Goal: Task Accomplishment & Management: Manage account settings

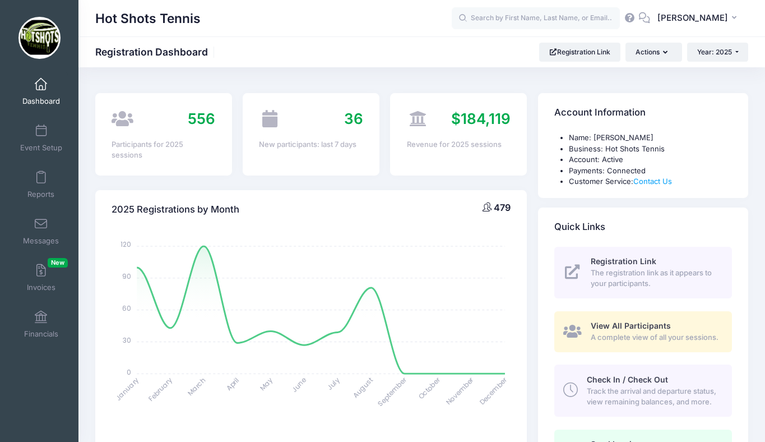
select select
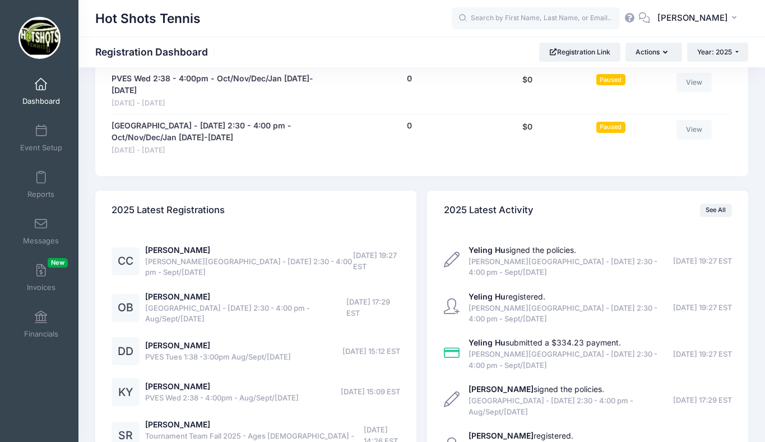
scroll to position [3293, 0]
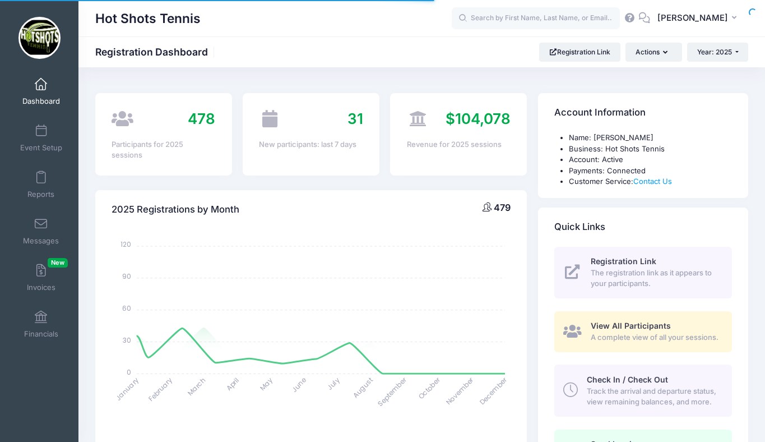
select select
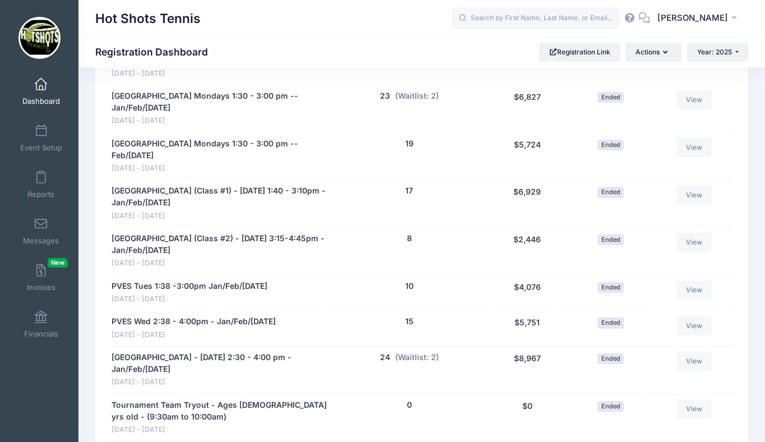
scroll to position [991, 0]
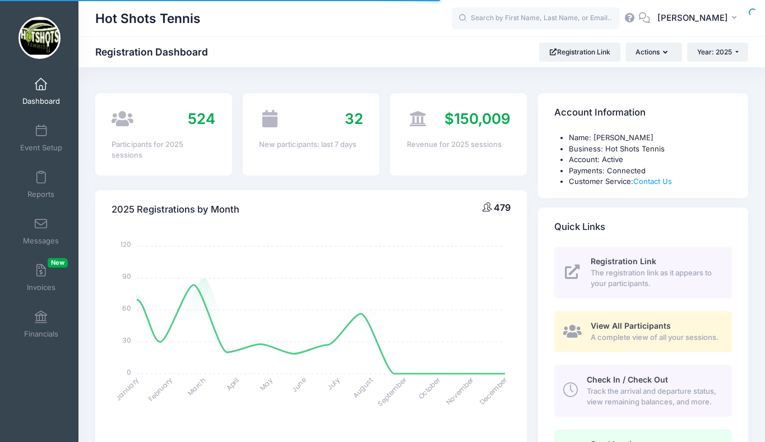
select select
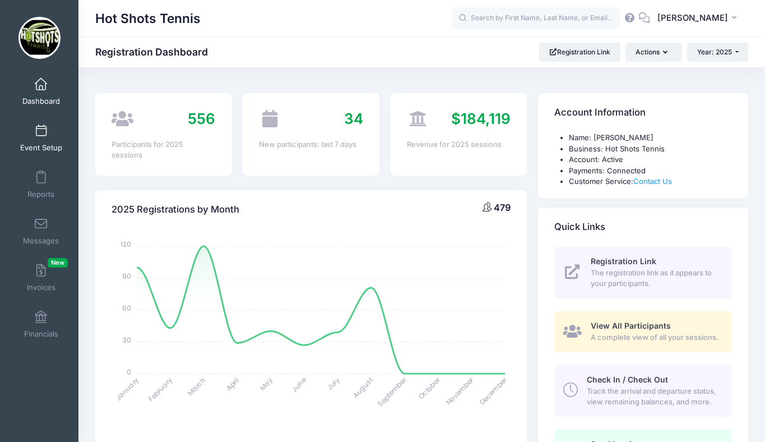
click at [42, 137] on link "Event Setup" at bounding box center [41, 137] width 53 height 39
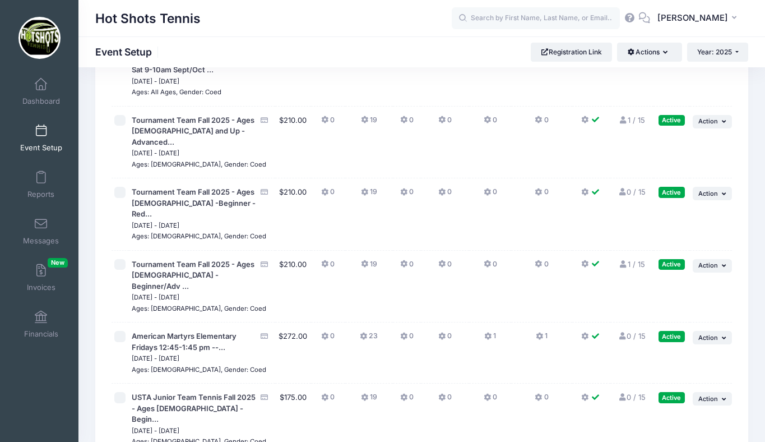
scroll to position [2959, 0]
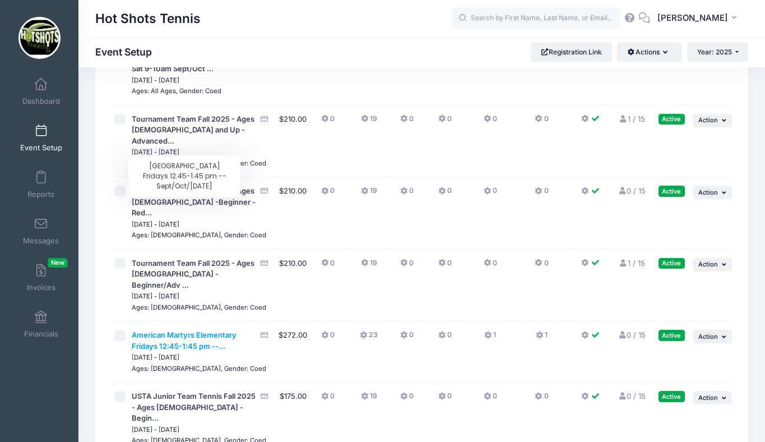
click at [182, 330] on span "American Martyrs Elementary Fridays 12:45-1:45 pm --..." at bounding box center [184, 340] width 105 height 20
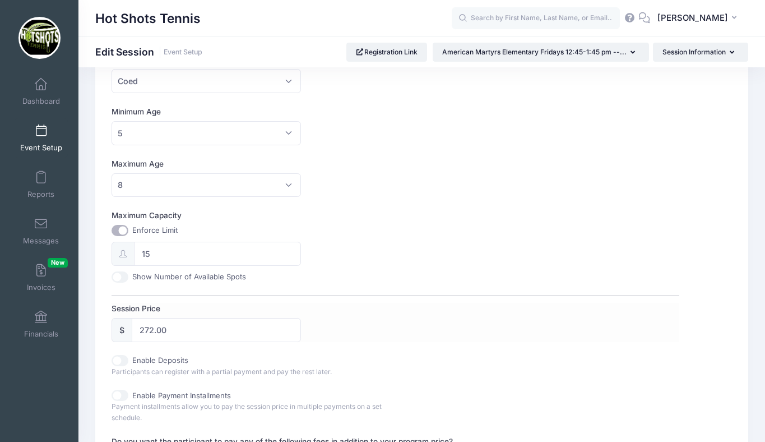
scroll to position [323, 0]
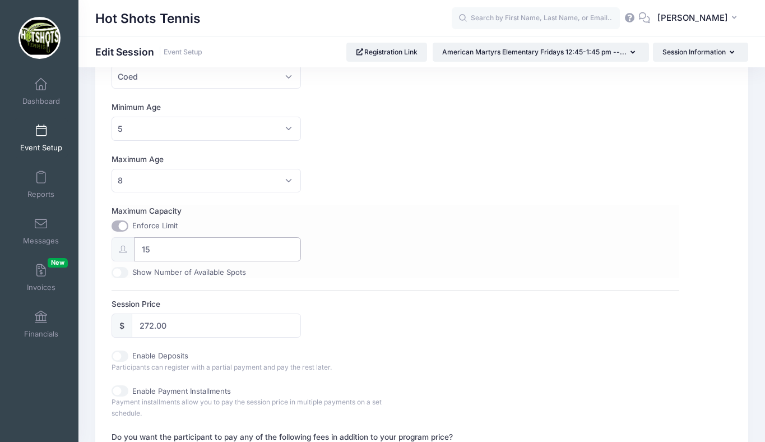
click at [178, 247] on input "15" at bounding box center [217, 249] width 167 height 24
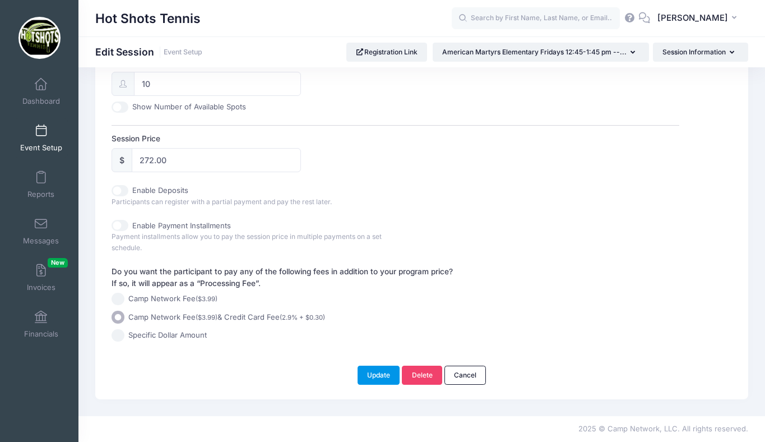
click at [377, 370] on button "Update" at bounding box center [379, 374] width 43 height 19
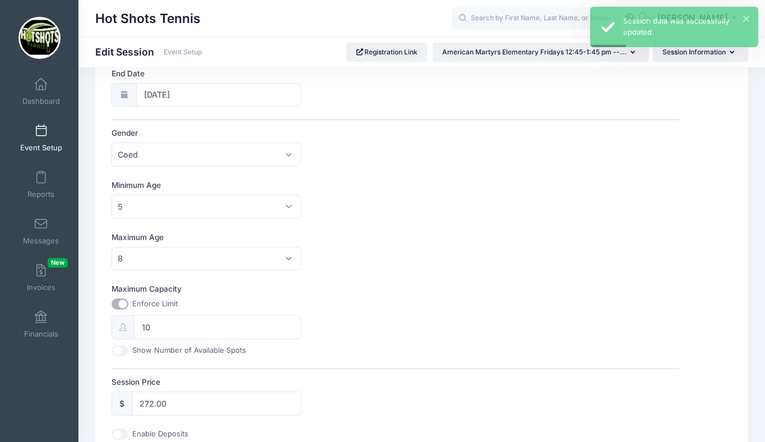
scroll to position [252, 0]
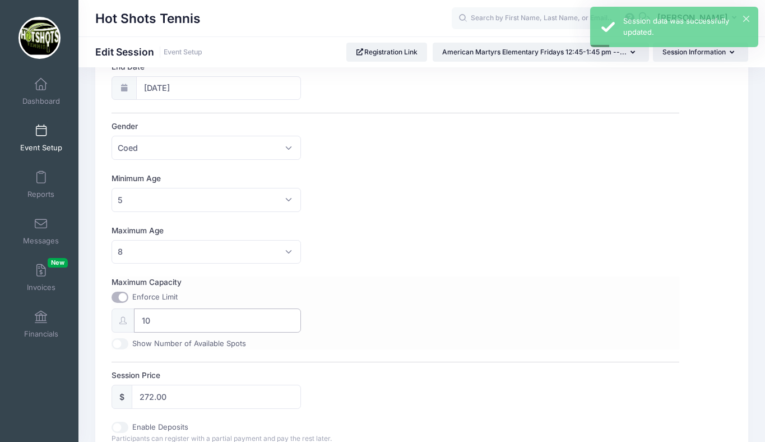
click at [188, 319] on input "10" at bounding box center [217, 320] width 167 height 24
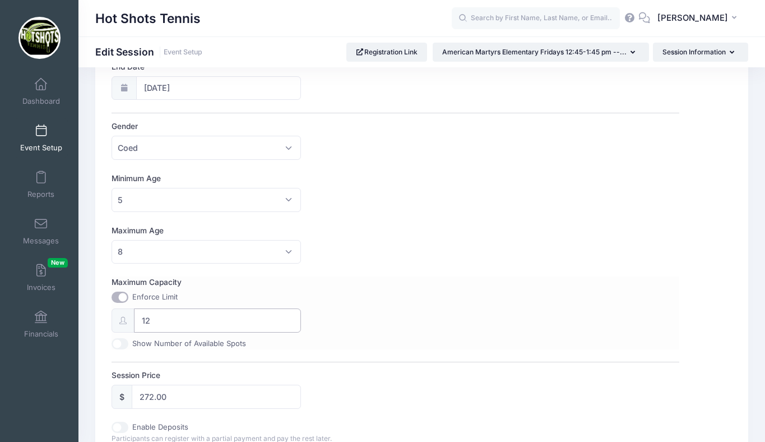
scroll to position [488, 0]
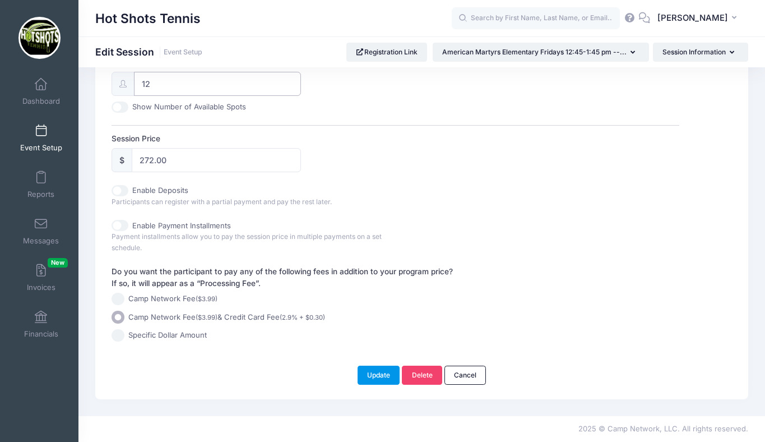
type input "12"
click at [381, 370] on button "Update" at bounding box center [379, 374] width 43 height 19
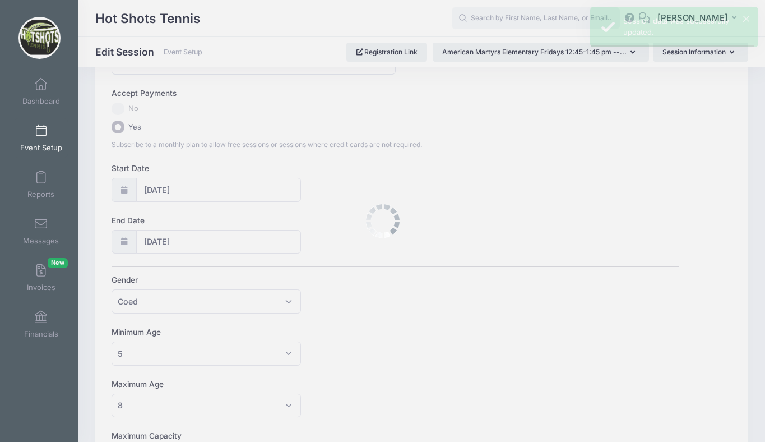
scroll to position [0, 0]
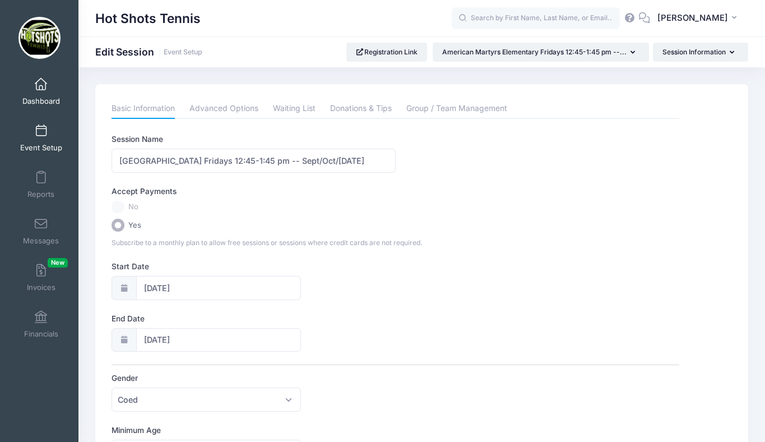
click at [41, 90] on span at bounding box center [41, 84] width 0 height 12
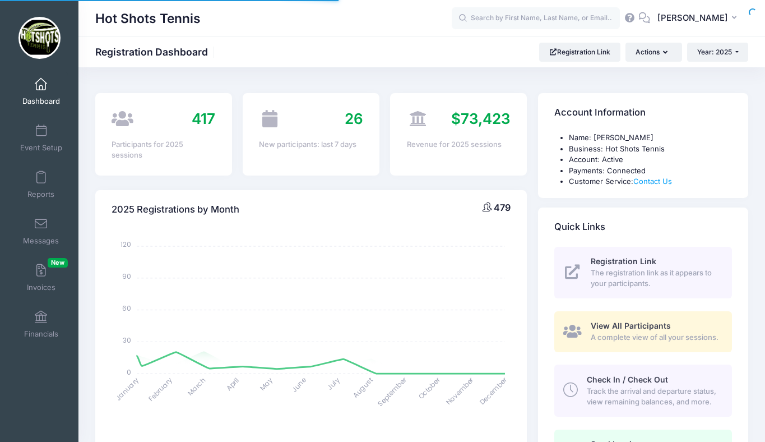
select select
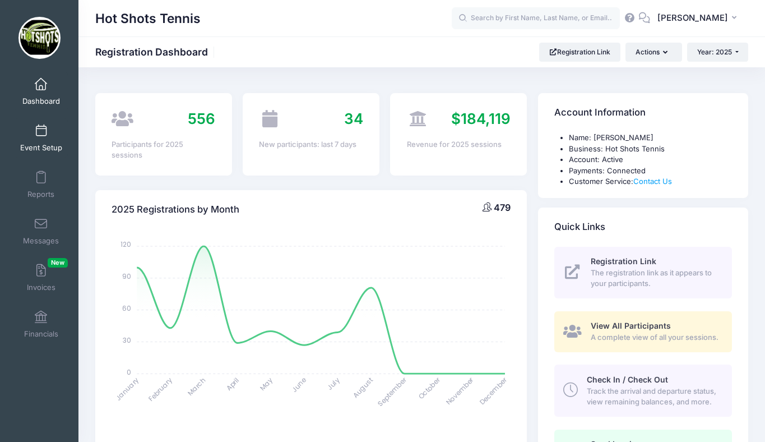
click at [35, 137] on link "Event Setup" at bounding box center [41, 137] width 53 height 39
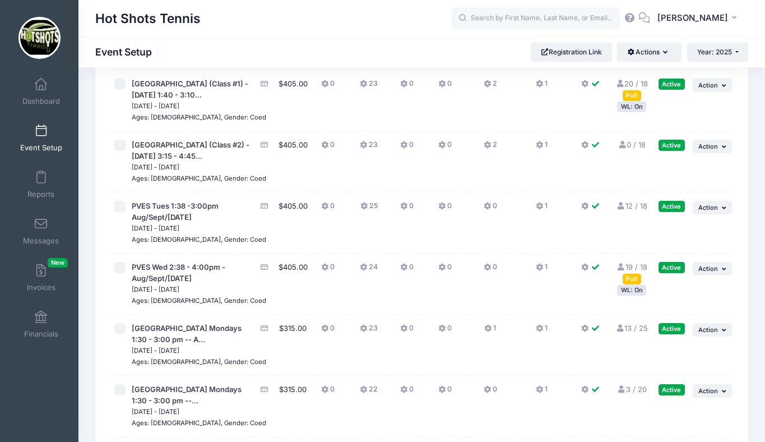
scroll to position [2485, 0]
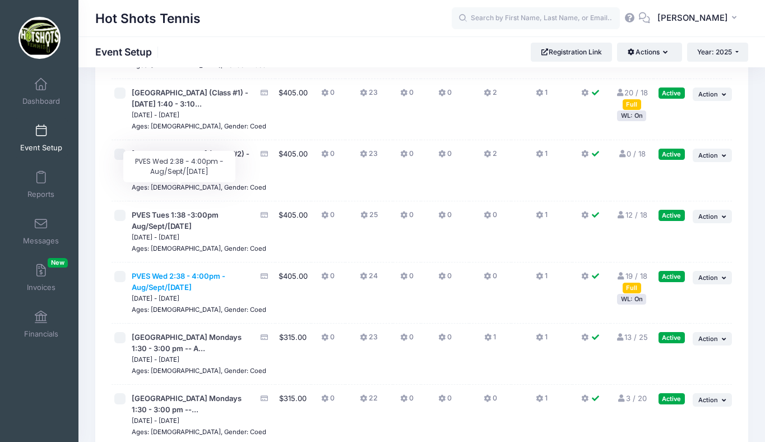
click at [189, 271] on span "PVES Wed 2:38 - 4:00pm - Aug/Sept/[DATE]" at bounding box center [179, 281] width 94 height 20
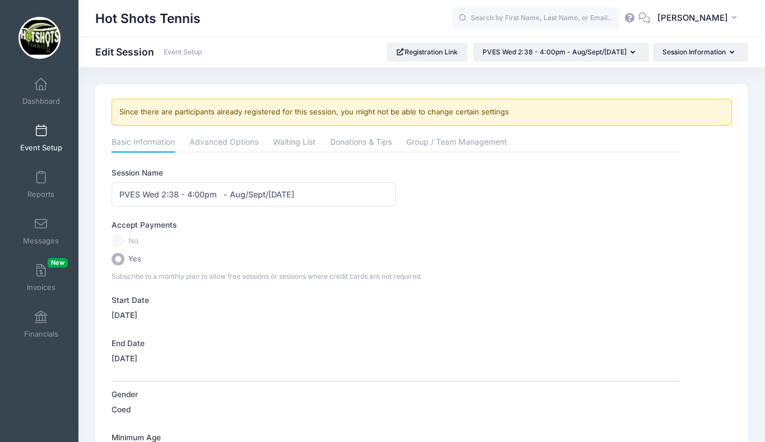
click at [42, 137] on link "Event Setup" at bounding box center [41, 137] width 53 height 39
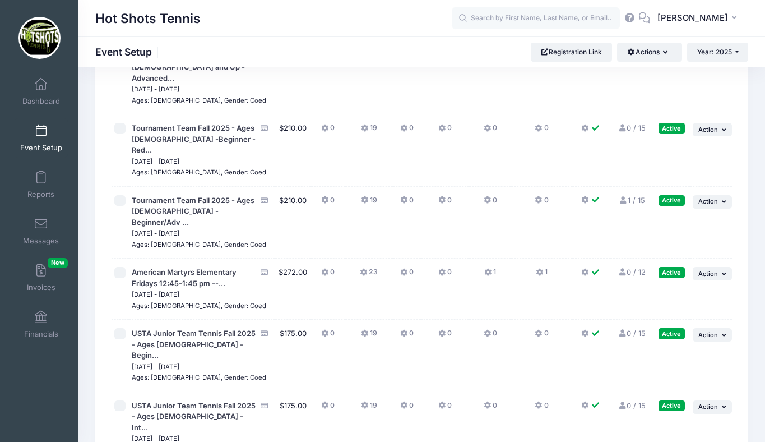
scroll to position [3031, 0]
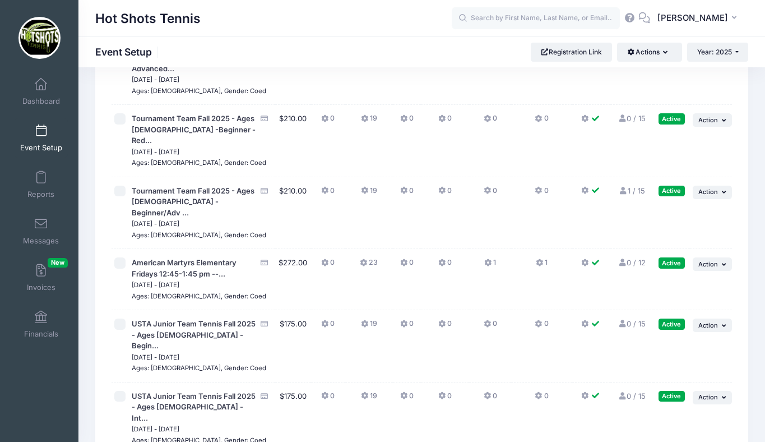
click at [193, 257] on span "American Martyrs Elementary Fridays 12:45-1:45 pm --..." at bounding box center [194, 268] width 124 height 22
click at [193, 258] on span "American Martyrs Elementary Fridays 12:45-1:45 pm --..." at bounding box center [184, 268] width 105 height 20
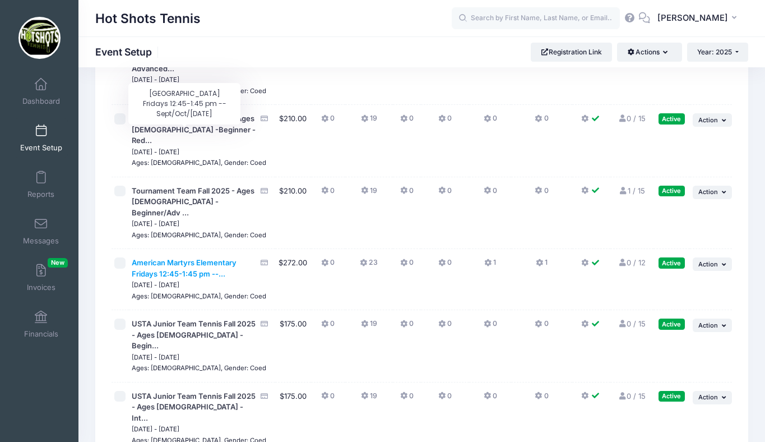
click at [187, 258] on span "American Martyrs Elementary Fridays 12:45-1:45 pm --..." at bounding box center [184, 268] width 105 height 20
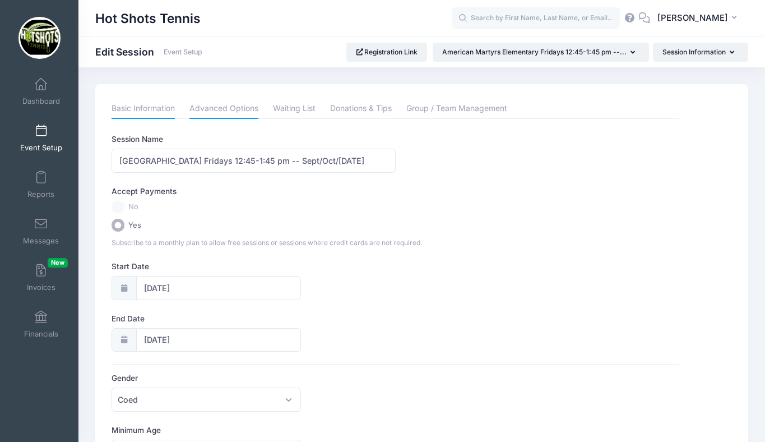
click at [228, 106] on link "Advanced Options" at bounding box center [223, 109] width 69 height 20
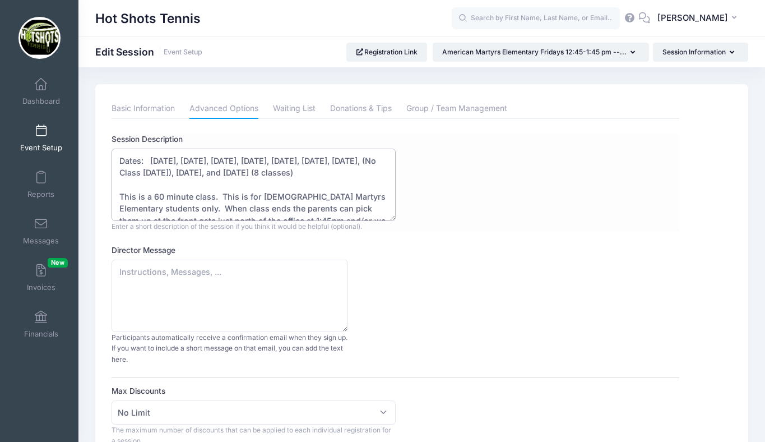
drag, startPoint x: 303, startPoint y: 159, endPoint x: 327, endPoint y: 159, distance: 24.7
click at [327, 159] on textarea "Dates: Sept 12, Sept 19, Sept 26, Oct 3, Oct 10, Oct 17, Oct 24, (No Class Oct …" at bounding box center [254, 185] width 284 height 72
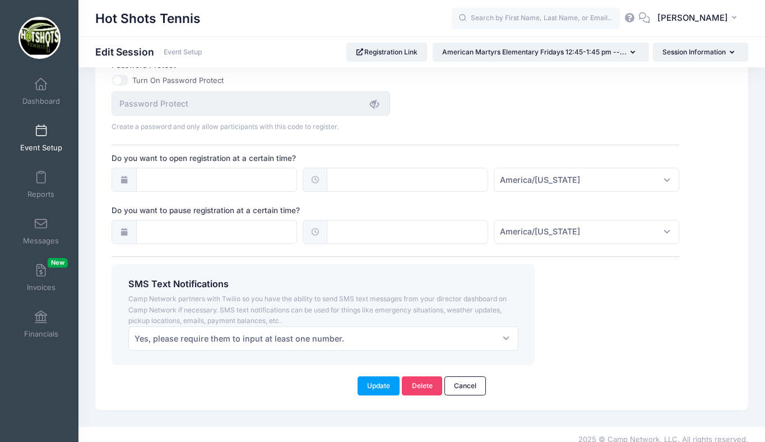
scroll to position [808, 0]
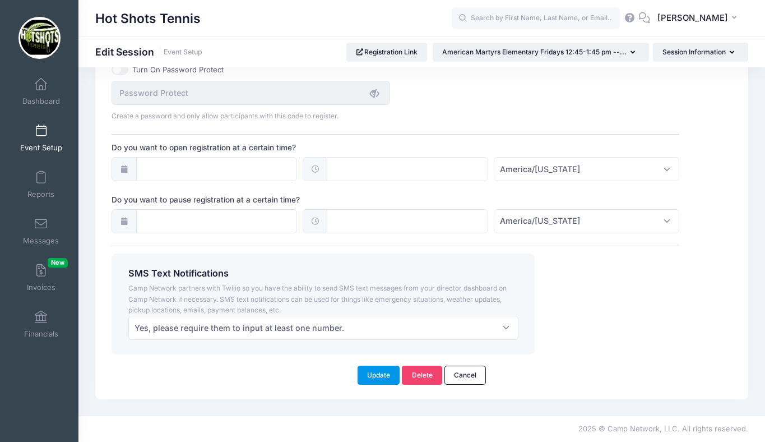
type textarea "Dates: Sept 12, Sept 19, Sept 26, Oct 3, Oct 10, Oct 24, (No Class Oct 31), Nov…"
click at [374, 374] on button "Update" at bounding box center [379, 374] width 43 height 19
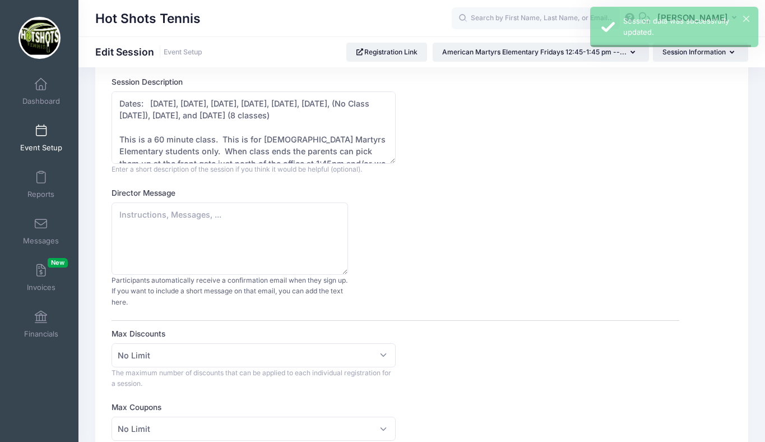
scroll to position [0, 0]
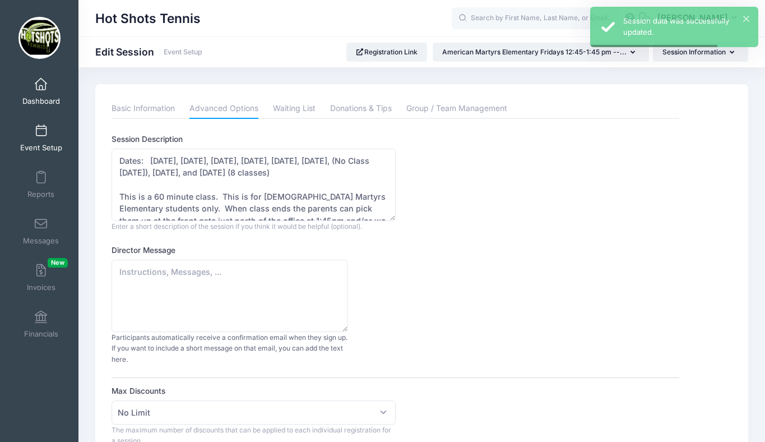
click at [41, 87] on span at bounding box center [41, 84] width 0 height 12
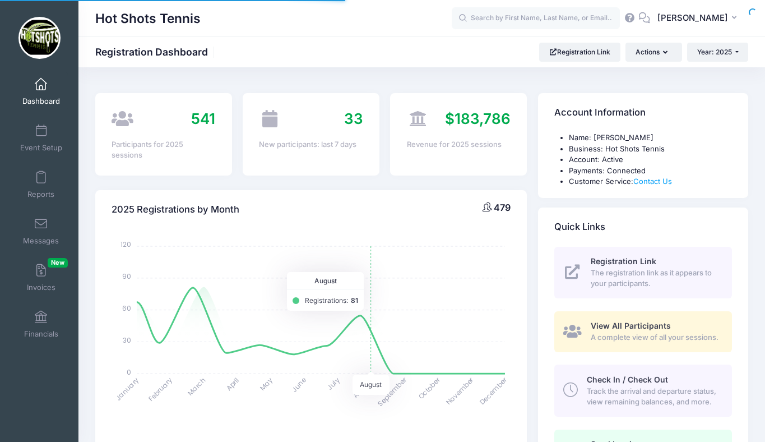
select select
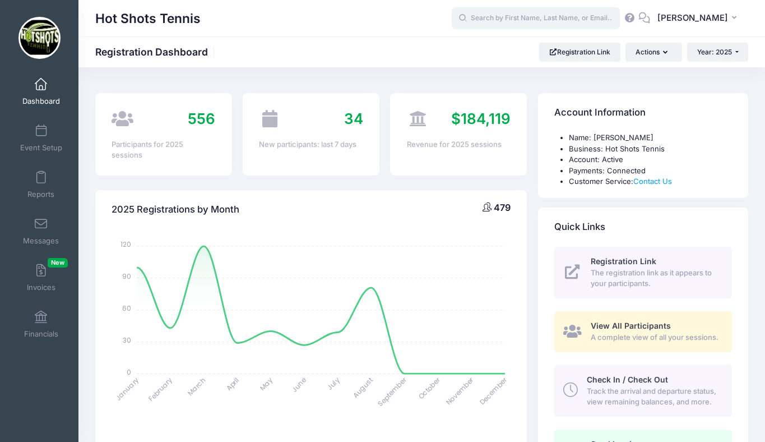
click at [518, 17] on input "text" at bounding box center [536, 18] width 168 height 22
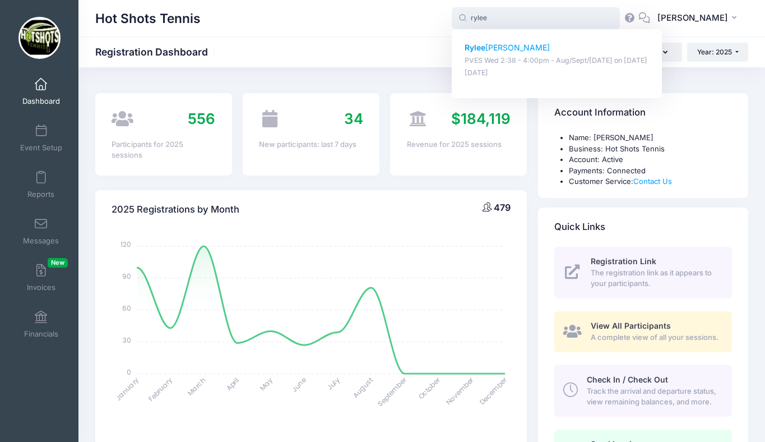
click at [512, 46] on p "Rylee Hicks" at bounding box center [557, 48] width 185 height 12
type input "Rylee Hicks (PVES Wed 2:38 - 4:00pm - Aug/Sept/Oct 2025, Aug-20, 2025)"
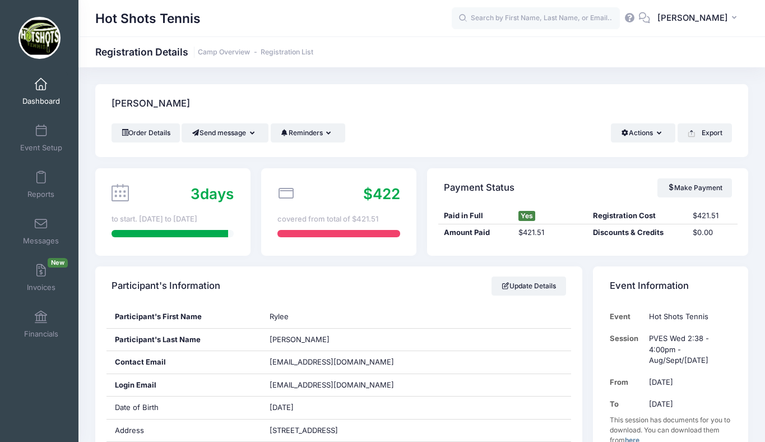
click at [41, 86] on span at bounding box center [41, 84] width 0 height 12
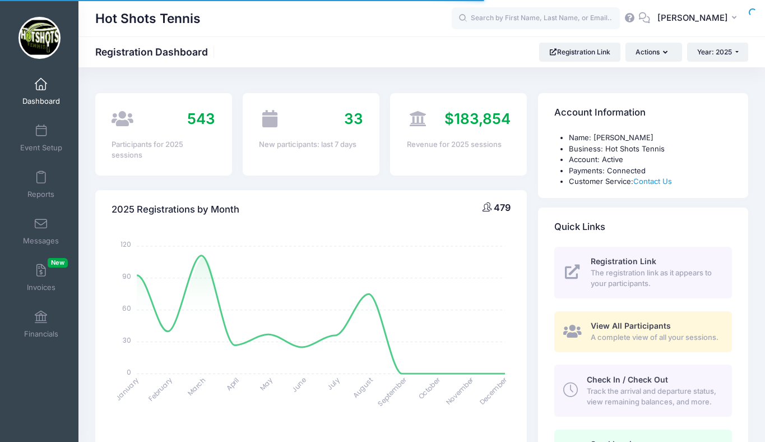
select select
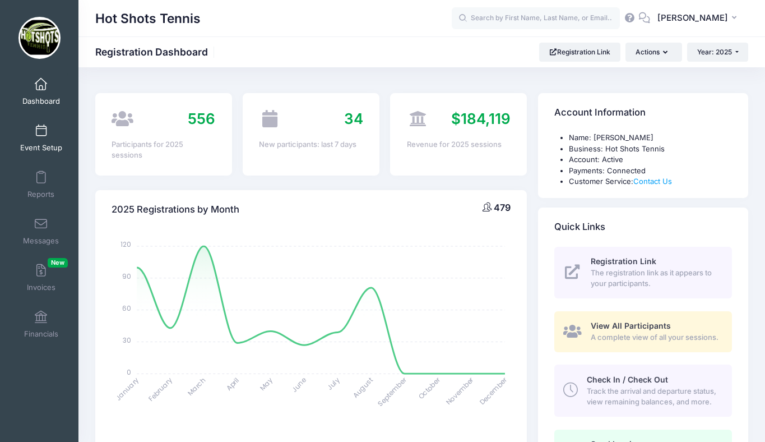
click at [44, 141] on link "Event Setup" at bounding box center [41, 137] width 53 height 39
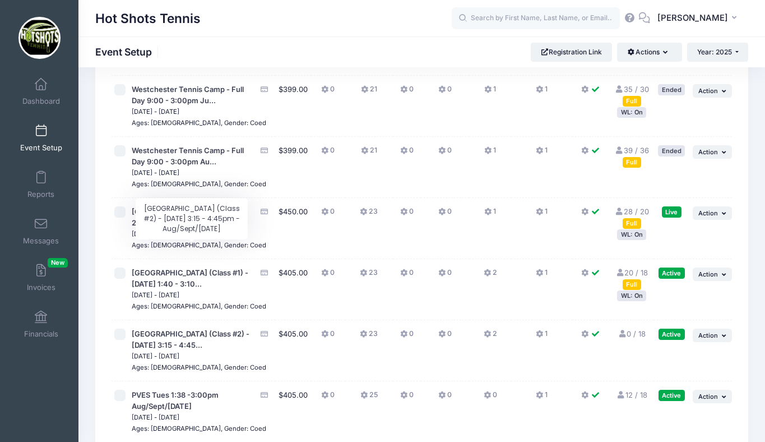
scroll to position [2368, 0]
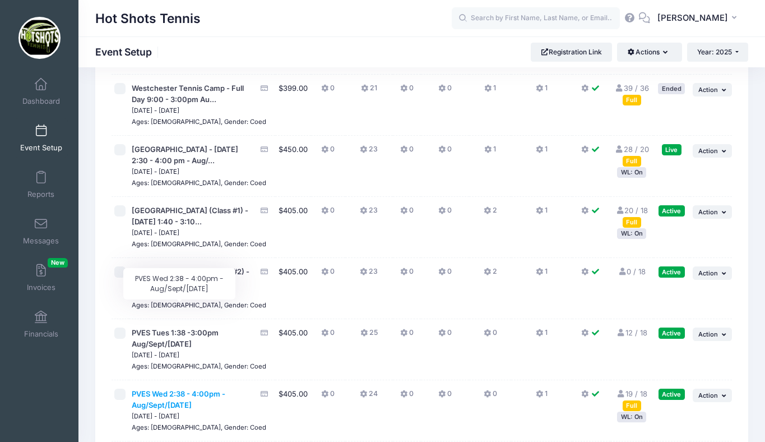
click at [181, 389] on span "PVES Wed 2:38 - 4:00pm - Aug/Sept/[DATE]" at bounding box center [179, 399] width 94 height 20
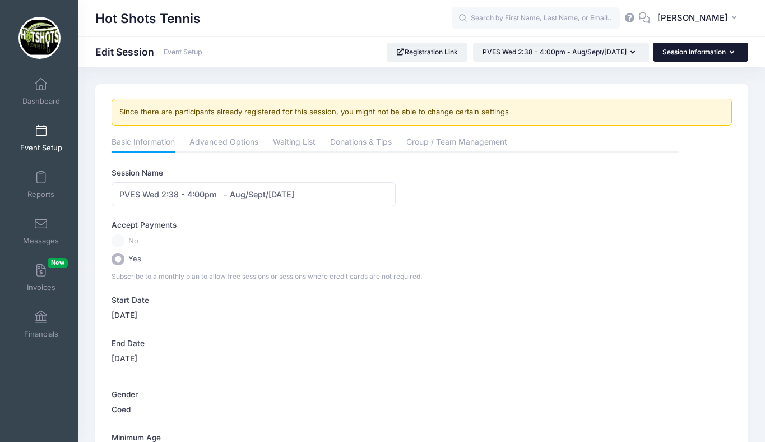
click at [673, 54] on button "Session Information" at bounding box center [700, 52] width 95 height 19
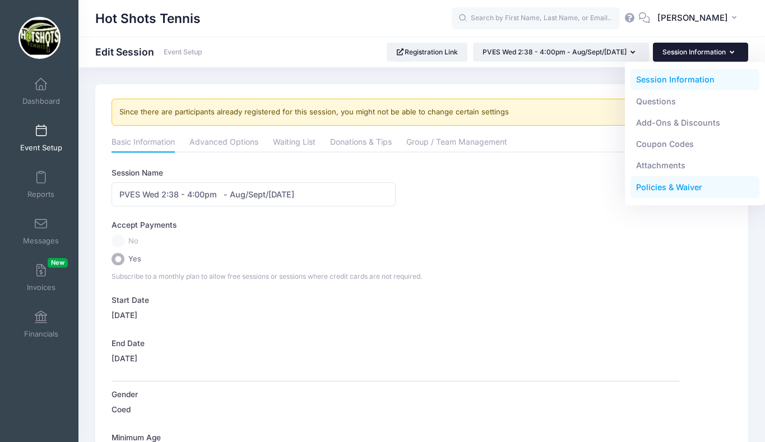
click at [653, 183] on link "Policies & Waiver" at bounding box center [694, 187] width 129 height 21
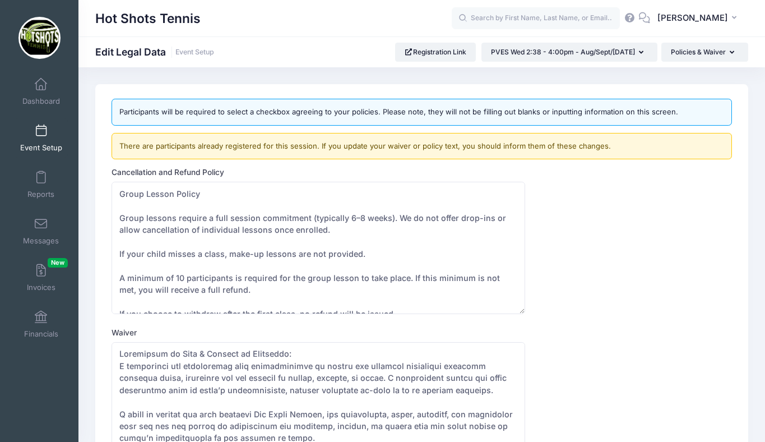
scroll to position [72, 0]
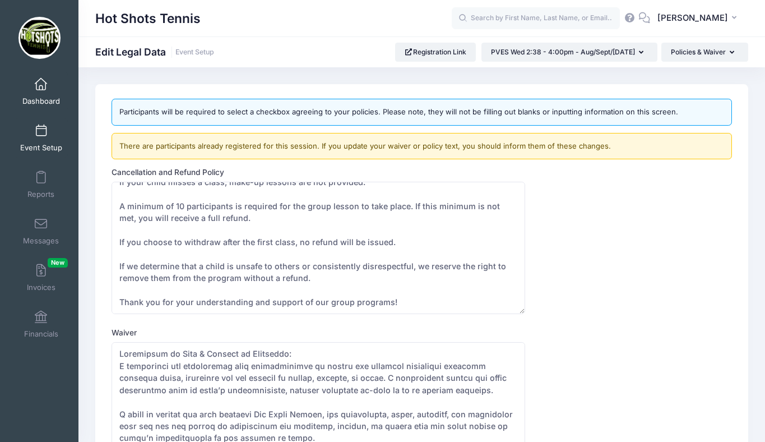
click at [41, 87] on span at bounding box center [41, 84] width 0 height 12
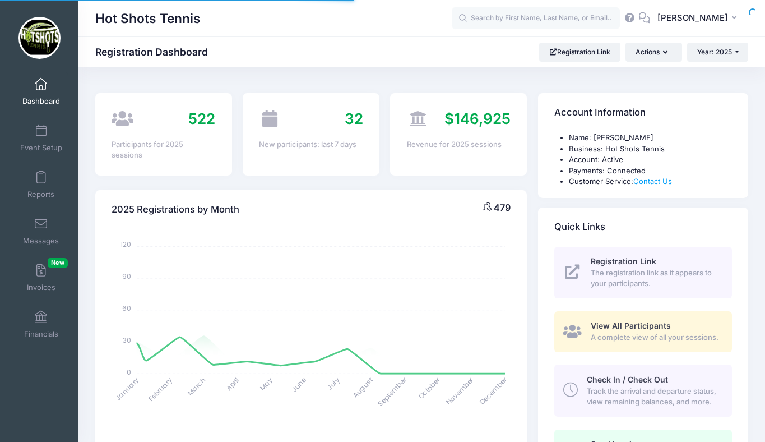
select select
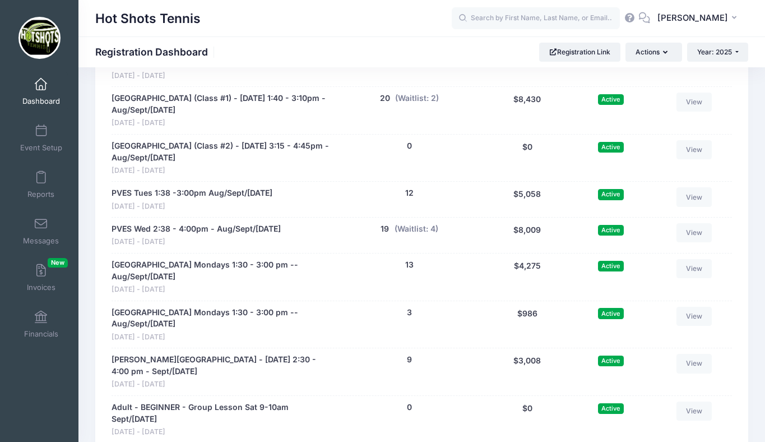
scroll to position [2282, 0]
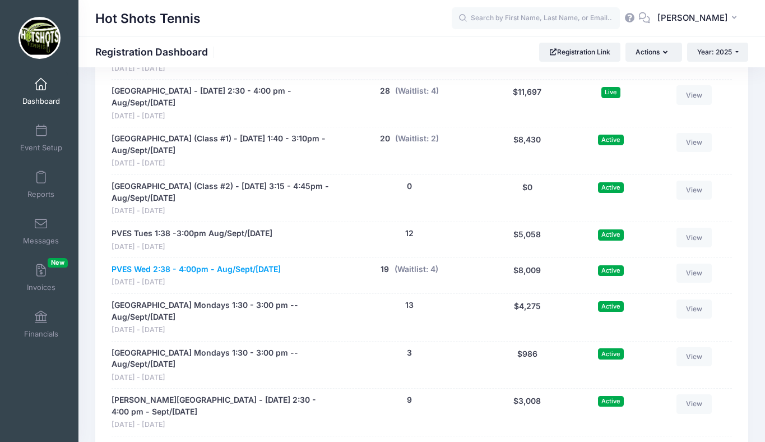
click at [193, 275] on link "PVES Wed 2:38 - 4:00pm - Aug/Sept/[DATE]" at bounding box center [196, 269] width 169 height 12
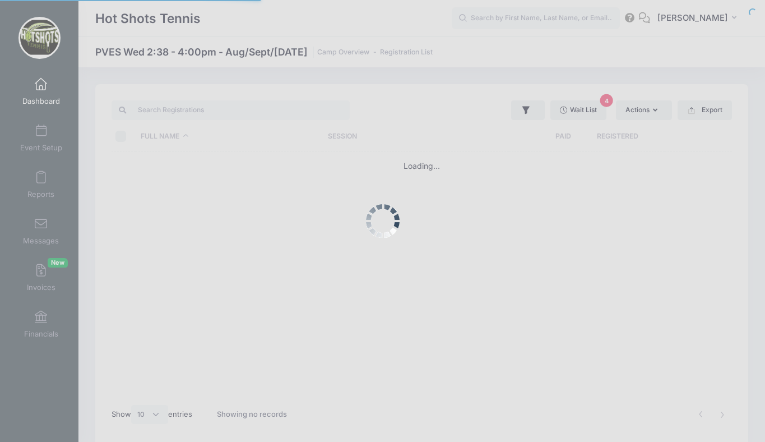
select select "10"
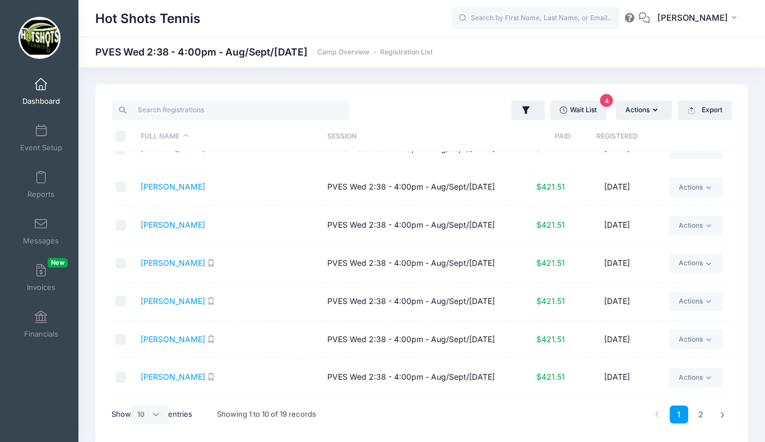
scroll to position [134, 0]
click at [581, 109] on link "Wait List 4" at bounding box center [578, 109] width 56 height 19
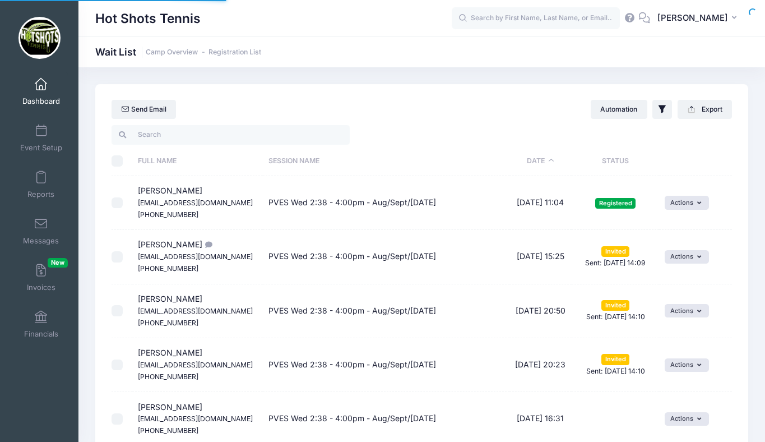
select select "50"
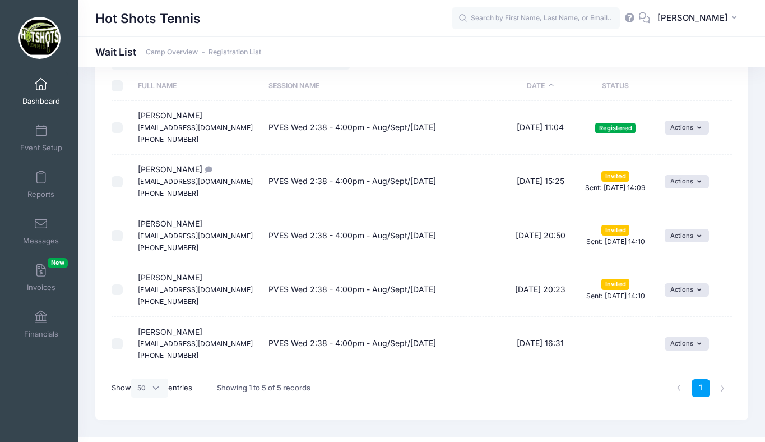
scroll to position [96, 0]
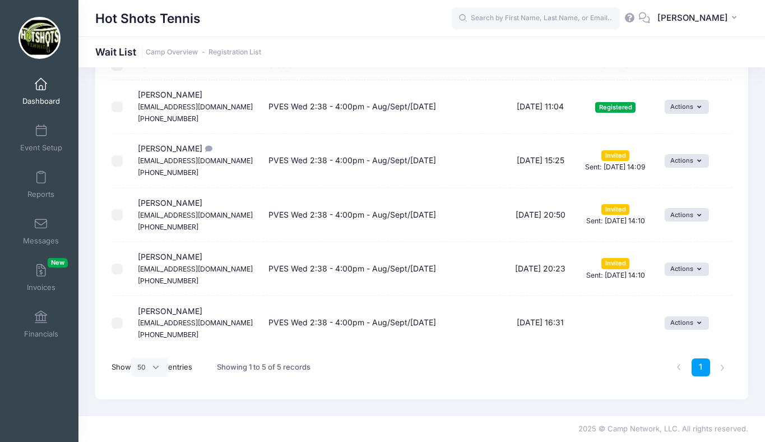
click at [118, 160] on input "checkbox" at bounding box center [117, 160] width 11 height 11
checkbox input "true"
click at [115, 211] on input "checkbox" at bounding box center [117, 214] width 11 height 11
click at [116, 214] on input "checkbox" at bounding box center [117, 214] width 11 height 11
checkbox input "false"
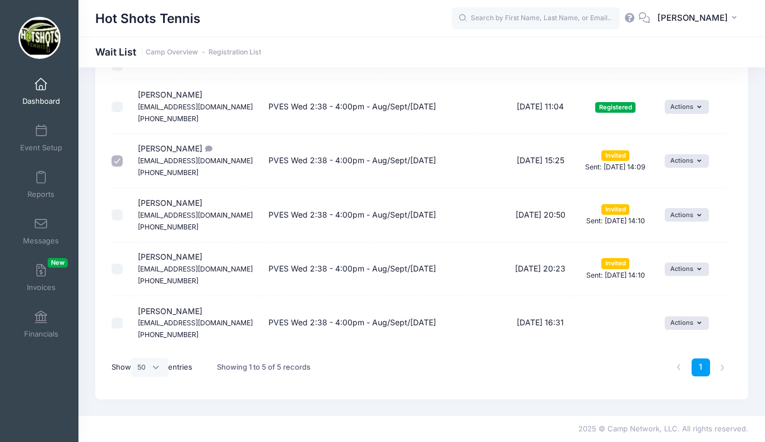
click at [115, 268] on input "checkbox" at bounding box center [117, 268] width 11 height 11
checkbox input "true"
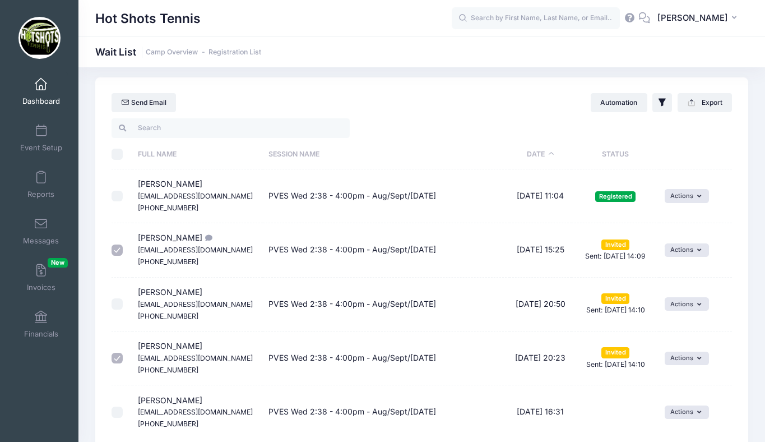
scroll to position [3, 0]
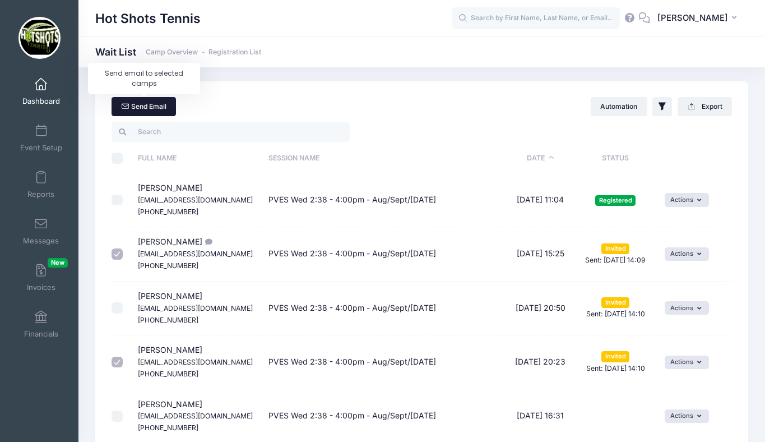
click at [145, 109] on link "Send Email" at bounding box center [144, 106] width 64 height 19
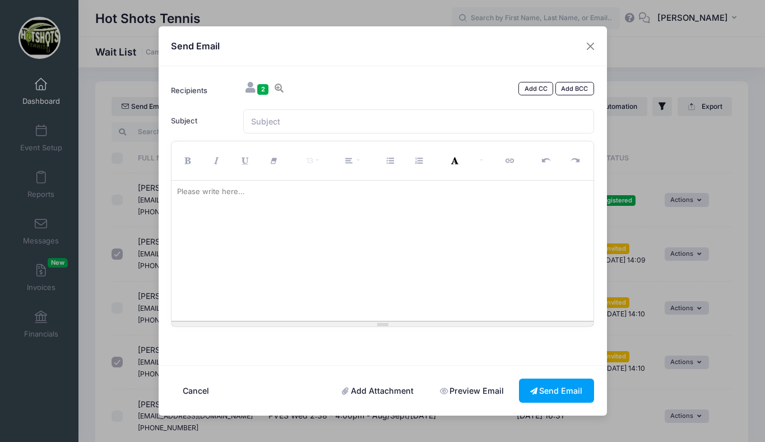
click at [228, 210] on div at bounding box center [382, 250] width 422 height 140
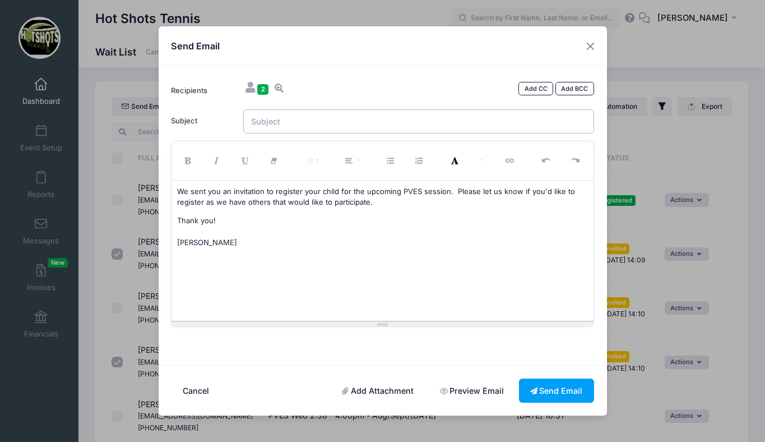
click at [298, 117] on input "Subject" at bounding box center [418, 121] width 351 height 24
type input "PVES Tennis Class Invitation Request"
click at [545, 387] on button "Send Email" at bounding box center [556, 390] width 75 height 24
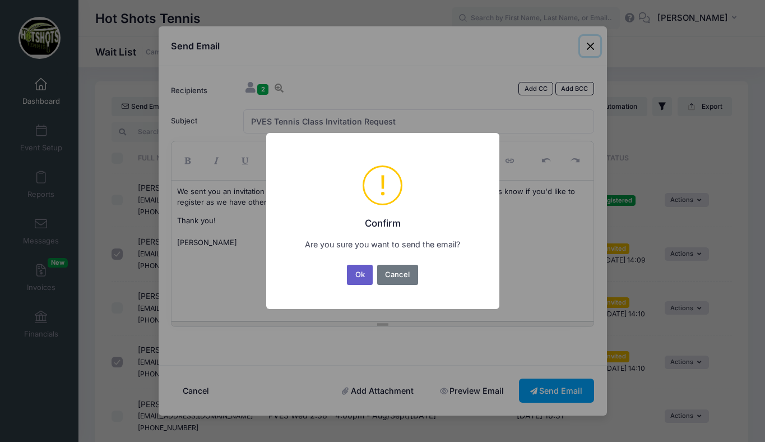
click at [359, 272] on button "Ok" at bounding box center [360, 275] width 26 height 20
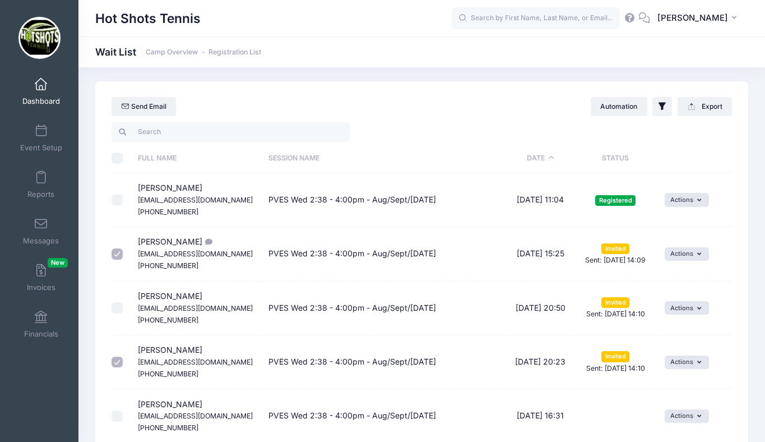
click at [41, 84] on span at bounding box center [41, 84] width 0 height 12
click at [526, 18] on input "text" at bounding box center [536, 18] width 168 height 22
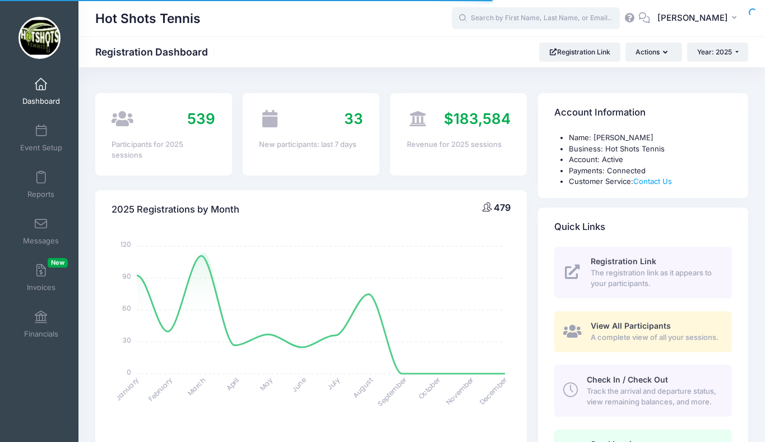
click at [532, 18] on input "text" at bounding box center [536, 18] width 168 height 22
select select
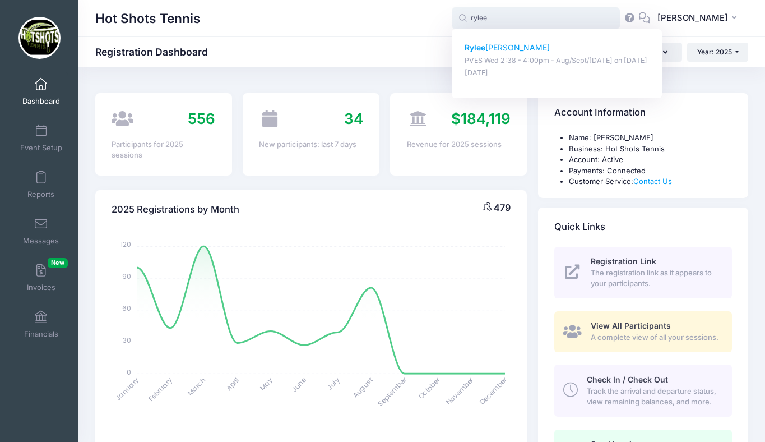
click at [518, 47] on p "Rylee Hicks" at bounding box center [557, 48] width 185 height 12
type input "Rylee Hicks (PVES Wed 2:38 - 4:00pm - Aug/Sept/Oct 2025, Aug-20, 2025)"
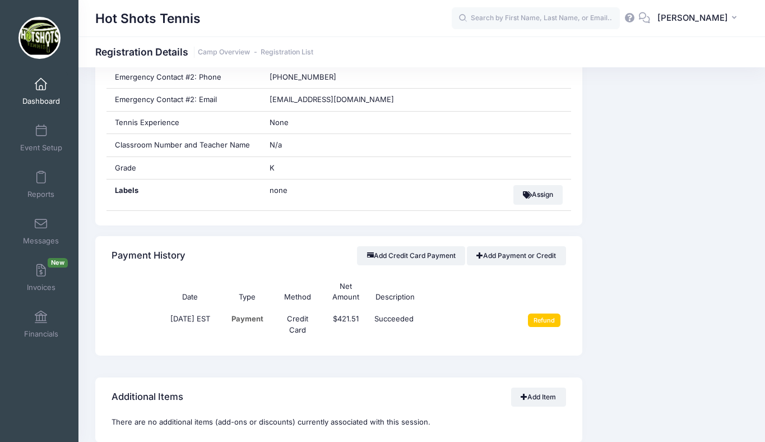
scroll to position [713, 0]
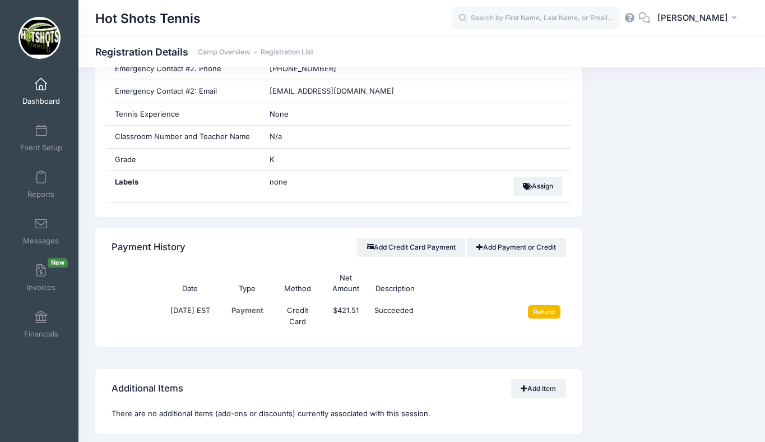
click at [545, 312] on input "Refund" at bounding box center [544, 311] width 33 height 13
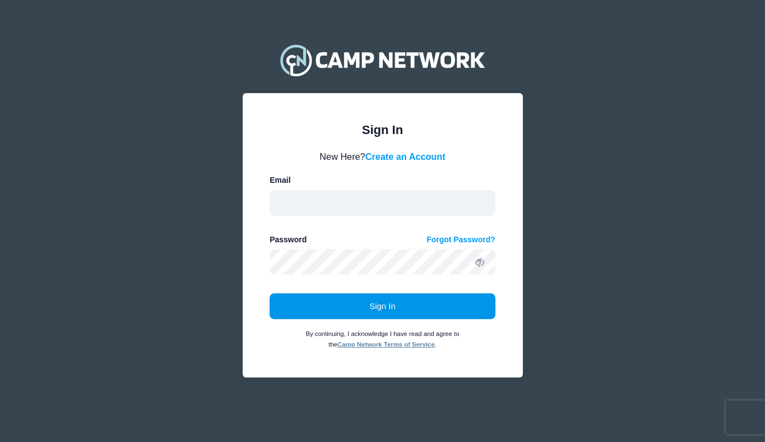
type input "[EMAIL_ADDRESS][DOMAIN_NAME]"
click at [382, 305] on button "Sign In" at bounding box center [383, 306] width 226 height 26
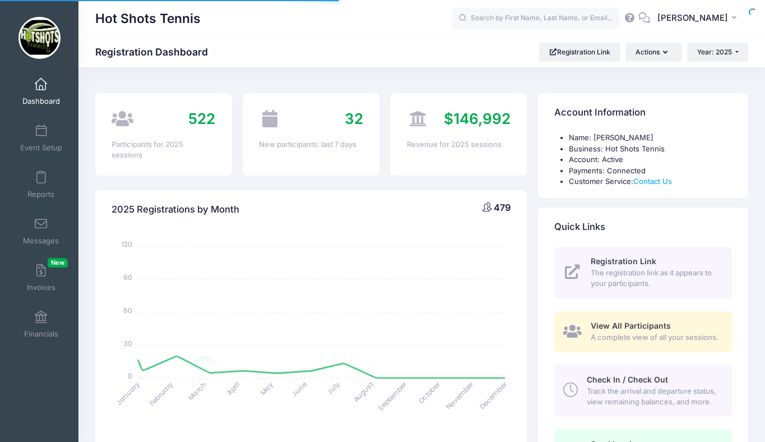
select select
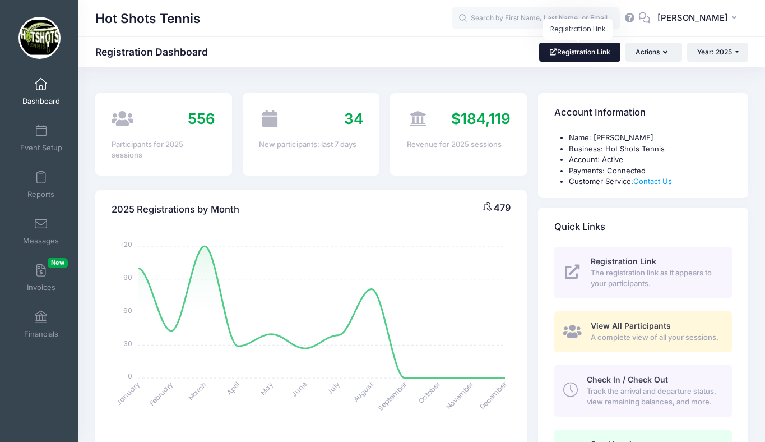
click at [578, 48] on link "Registration Link" at bounding box center [579, 52] width 81 height 19
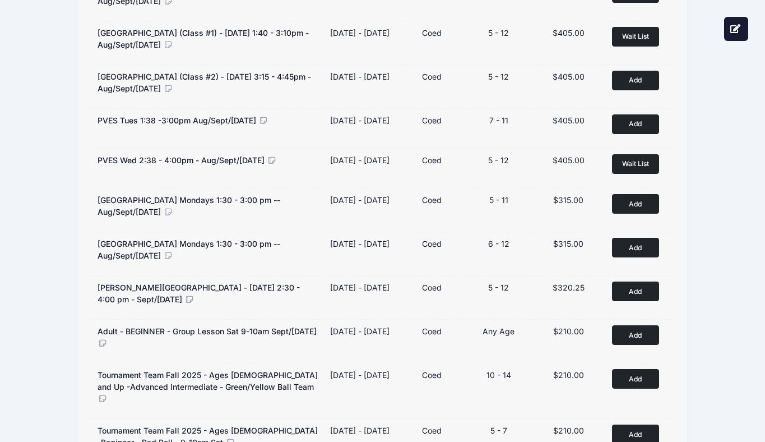
scroll to position [185, 0]
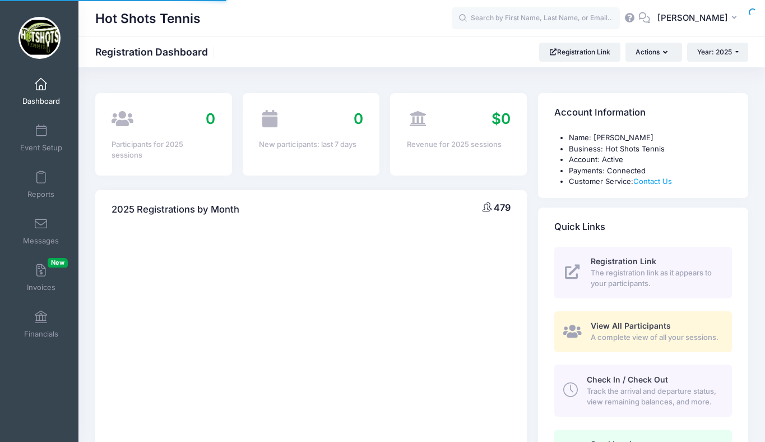
select select
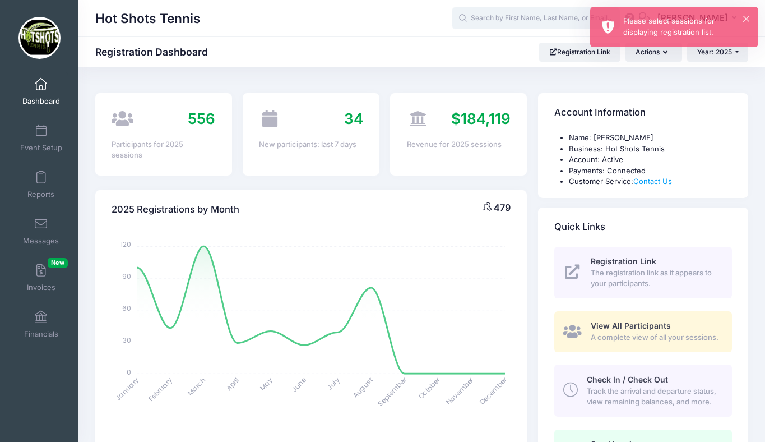
click at [512, 18] on input "text" at bounding box center [536, 18] width 168 height 22
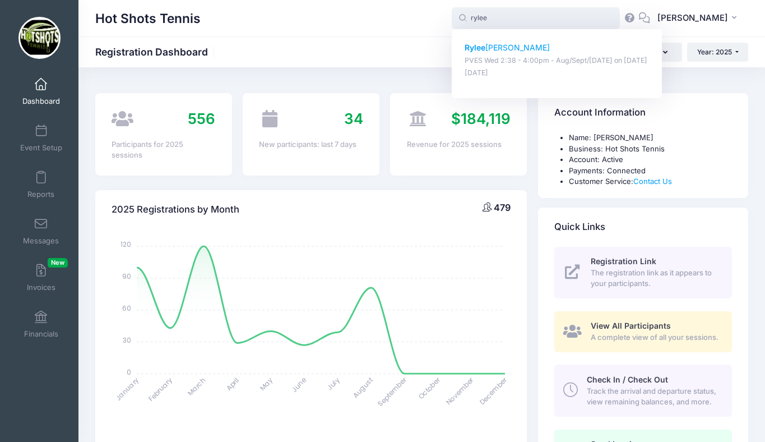
click at [512, 47] on p "Rylee Hicks" at bounding box center [557, 48] width 185 height 12
type input "Rylee Hicks (PVES Wed 2:38 - 4:00pm - Aug/Sept/Oct 2025, Aug-20, 2025)"
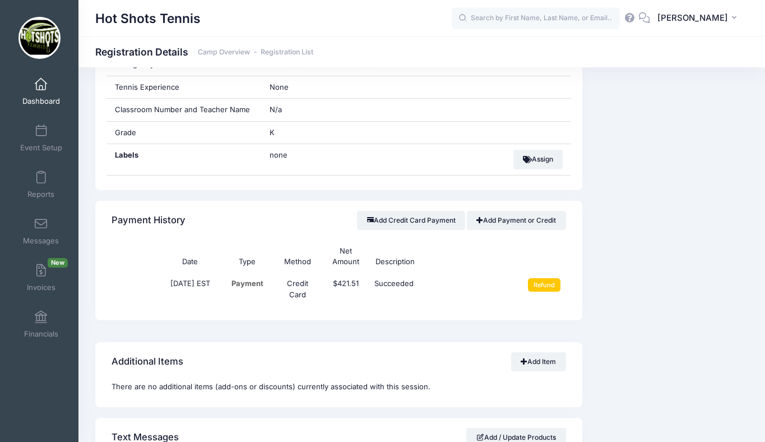
scroll to position [746, 0]
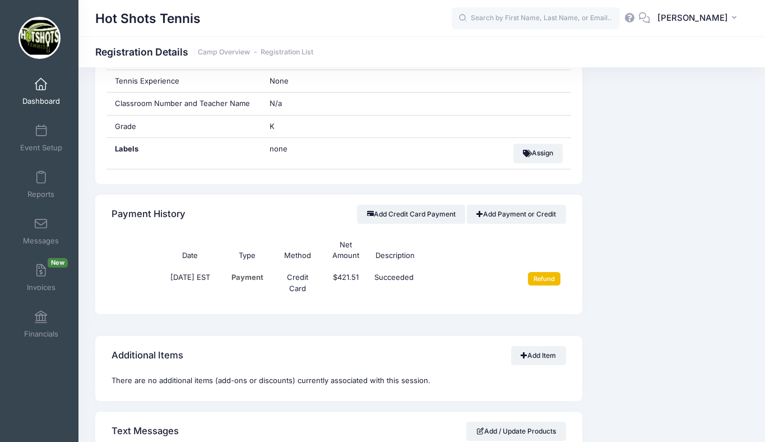
click at [540, 276] on input "Refund" at bounding box center [544, 278] width 33 height 13
